Goal: Transaction & Acquisition: Purchase product/service

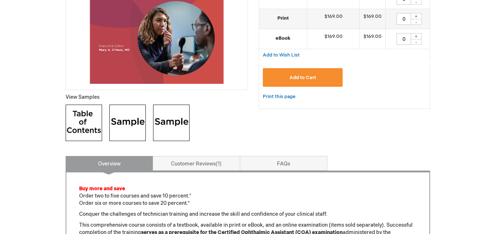
scroll to position [146, 0]
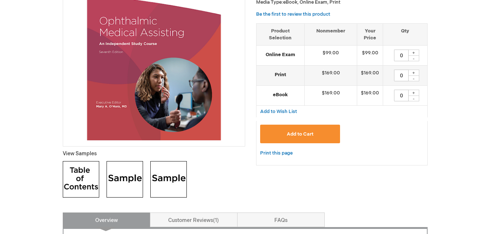
click at [411, 52] on div "+" at bounding box center [413, 53] width 11 height 6
type input "1"
click at [314, 128] on button "Add to Cart" at bounding box center [300, 134] width 80 height 19
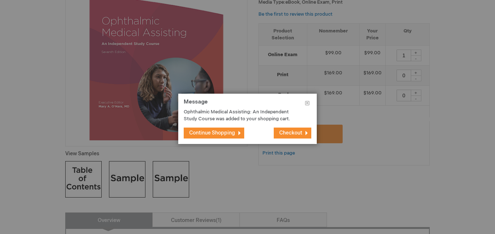
click at [286, 132] on span "Checkout" at bounding box center [290, 133] width 23 height 6
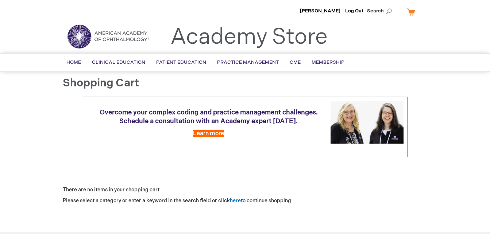
click at [408, 12] on link "My Cart" at bounding box center [414, 11] width 18 height 13
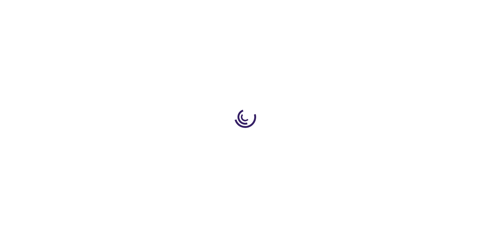
type input "1"
type input "0"
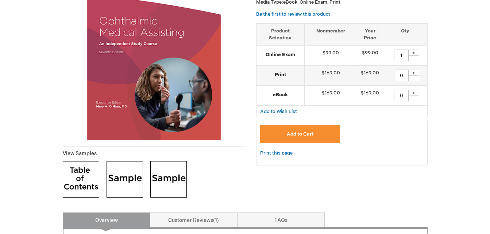
click at [315, 130] on button "Add to Cart" at bounding box center [300, 134] width 80 height 19
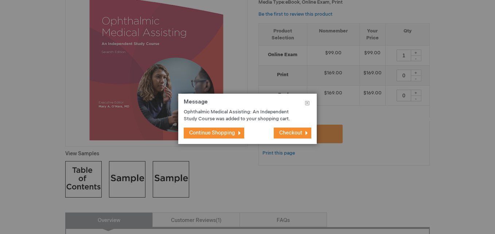
click at [289, 133] on span "Checkout" at bounding box center [290, 133] width 23 height 6
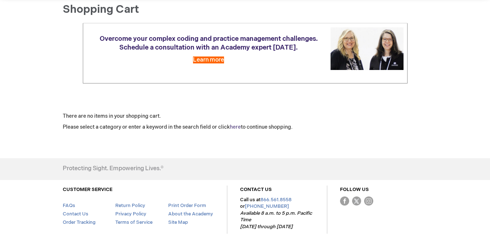
scroll to position [109, 0]
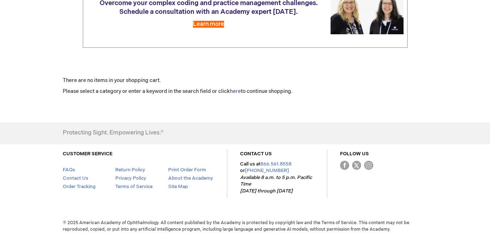
click at [234, 88] on p "Please select a category or enter a keyword in the search field or click here t…" at bounding box center [245, 91] width 365 height 7
click at [235, 89] on link "here" at bounding box center [235, 91] width 11 height 6
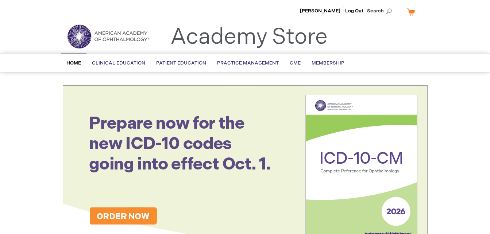
click at [412, 13] on link "My Cart" at bounding box center [414, 11] width 18 height 13
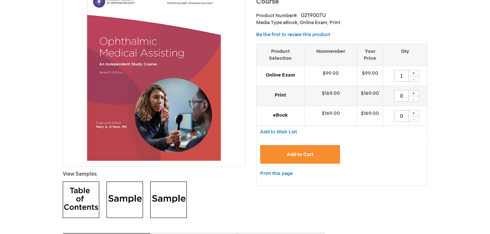
scroll to position [109, 0]
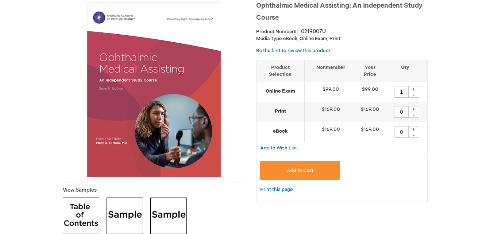
click at [307, 167] on button "Add to Cart" at bounding box center [300, 170] width 80 height 19
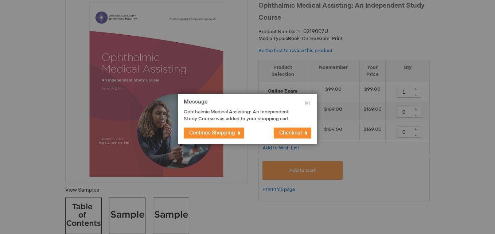
click at [211, 135] on span "Continue Shopping" at bounding box center [212, 133] width 46 height 6
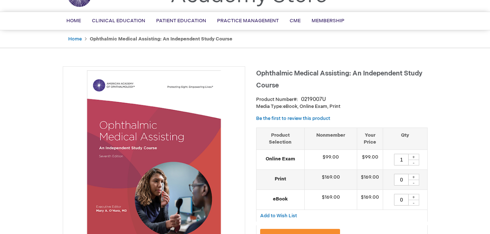
scroll to position [0, 0]
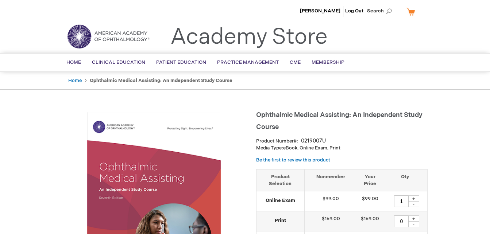
click at [412, 12] on link "My Cart" at bounding box center [414, 11] width 18 height 13
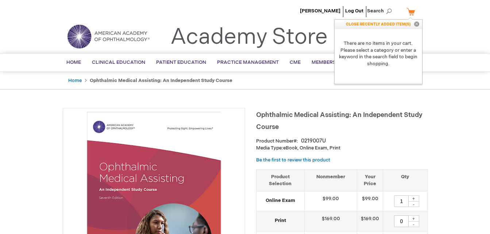
click at [416, 23] on button "Close" at bounding box center [416, 24] width 11 height 9
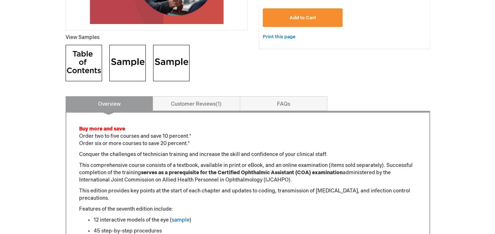
scroll to position [146, 0]
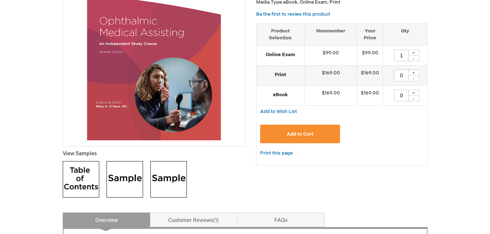
click at [286, 135] on button "Add to Cart" at bounding box center [300, 134] width 80 height 19
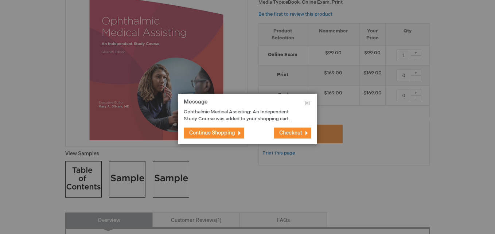
click at [292, 129] on button "Checkout" at bounding box center [293, 133] width 38 height 11
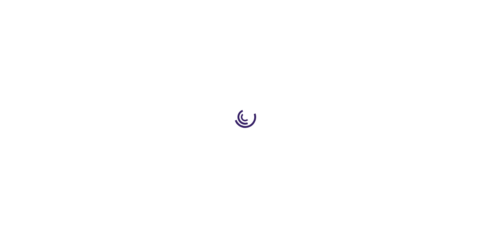
type input "1"
type input "0"
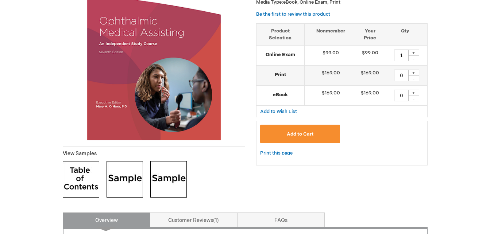
drag, startPoint x: 412, startPoint y: 55, endPoint x: 413, endPoint y: 59, distance: 4.5
click at [411, 55] on div "+" at bounding box center [413, 53] width 11 height 6
type input "2"
click at [321, 136] on button "Add to Cart" at bounding box center [300, 134] width 80 height 19
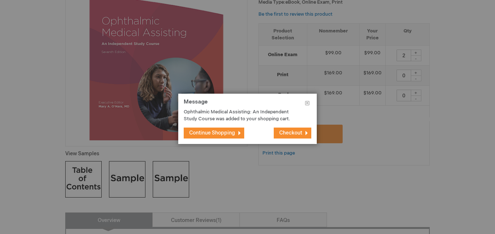
click at [299, 130] on span "Checkout" at bounding box center [290, 133] width 23 height 6
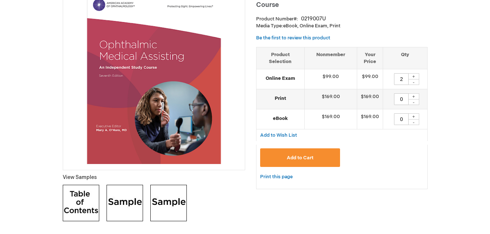
scroll to position [109, 0]
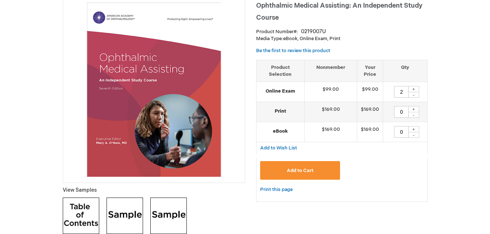
click at [412, 96] on div "-" at bounding box center [413, 95] width 11 height 6
type input "1"
